Goal: Browse casually

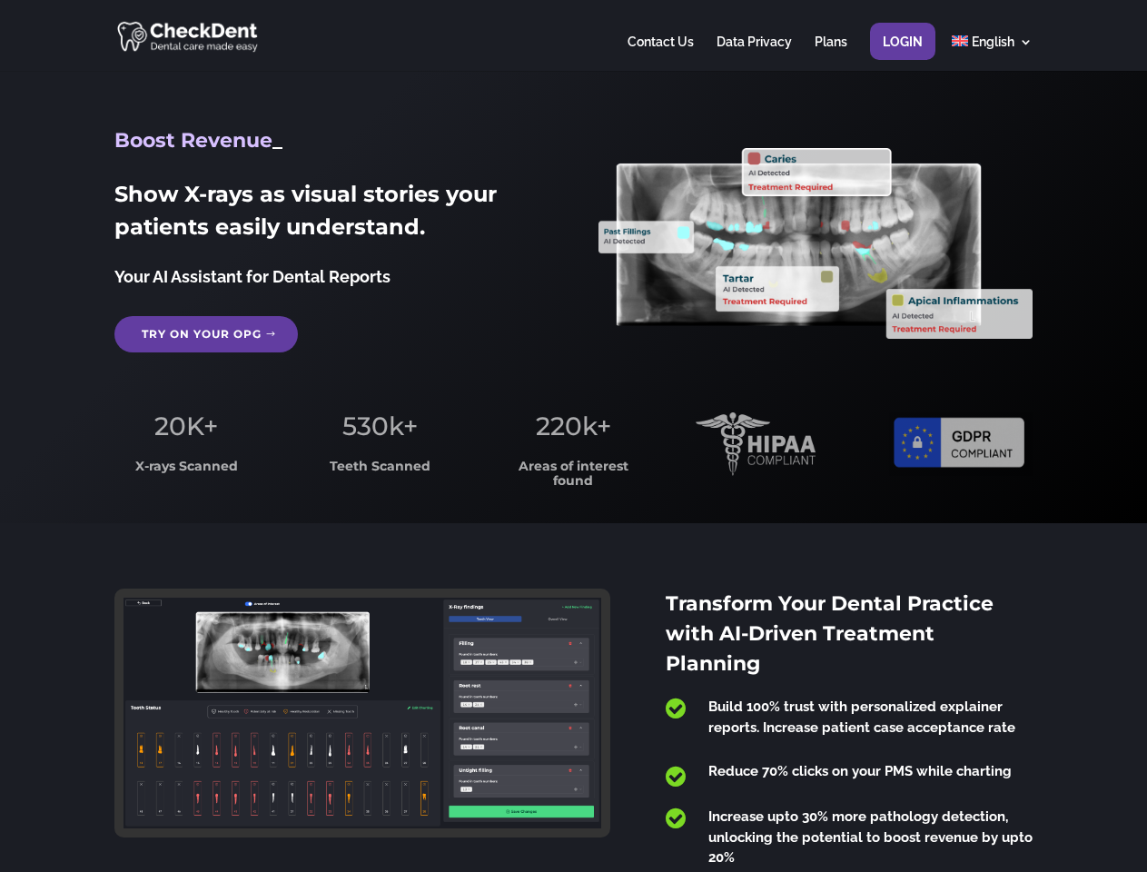
click at [573, 436] on span "220k+" at bounding box center [573, 425] width 75 height 31
click at [573, 35] on div at bounding box center [572, 35] width 917 height 71
click at [573, 436] on span "220k+" at bounding box center [573, 425] width 75 height 31
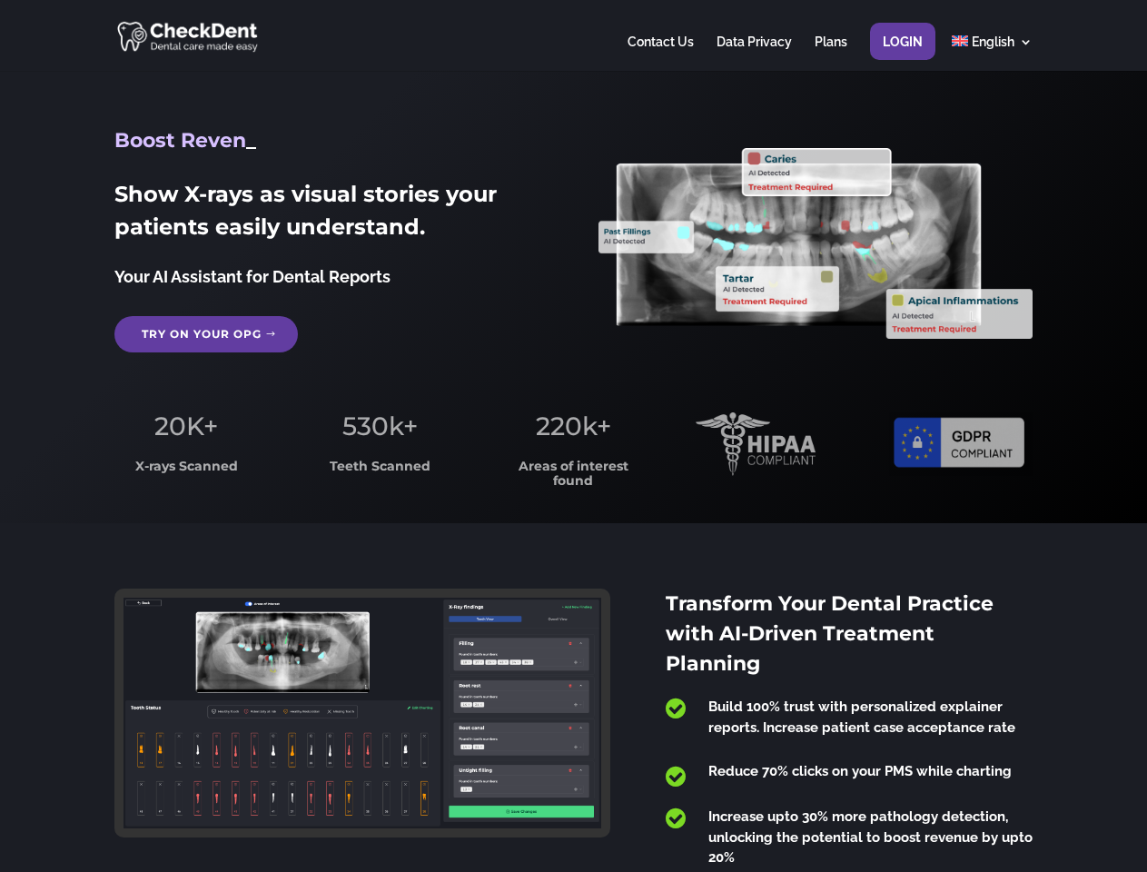
click at [573, 35] on div at bounding box center [572, 35] width 917 height 71
